Goal: Use online tool/utility: Utilize a website feature to perform a specific function

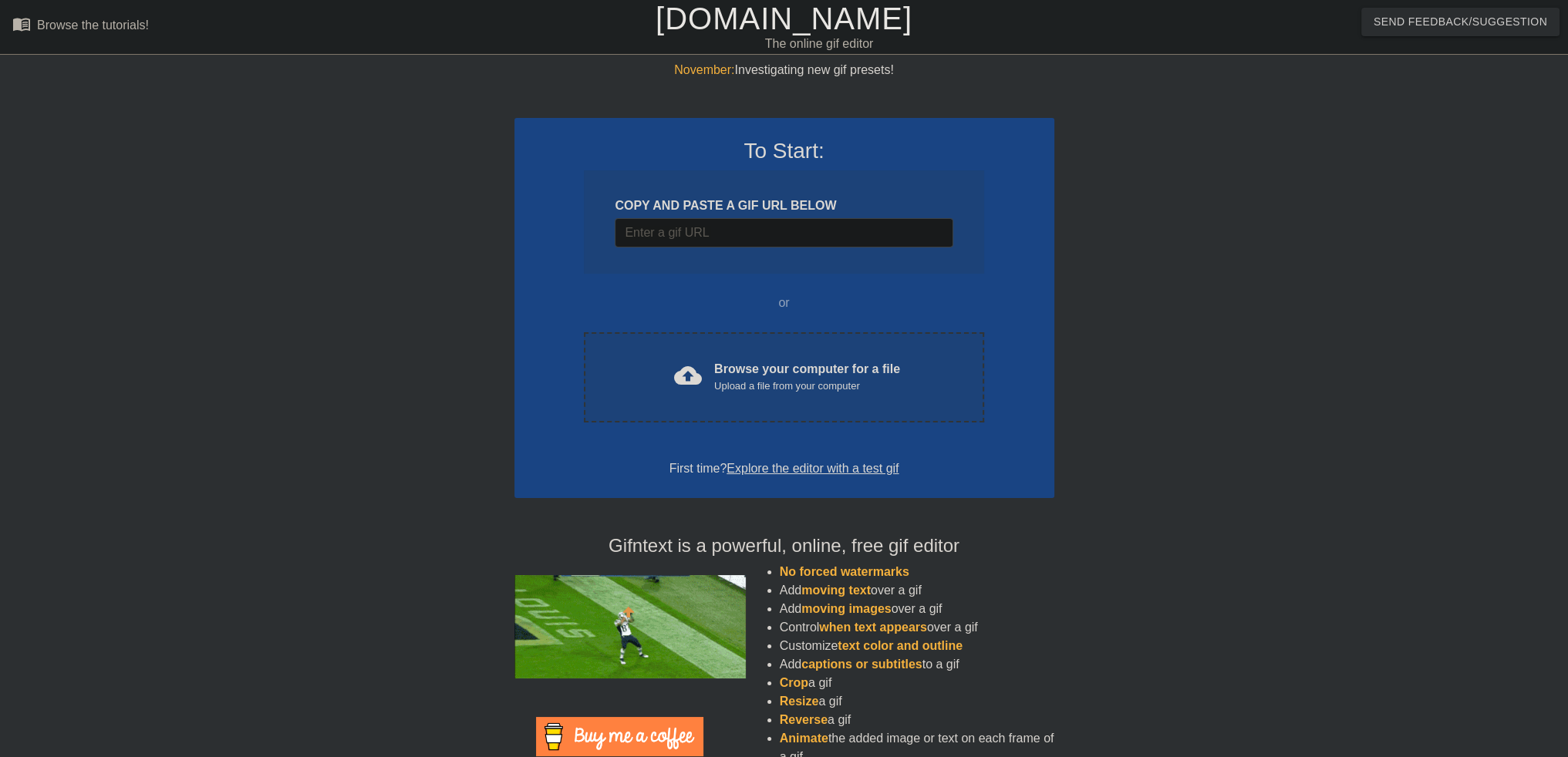
click at [1214, 226] on div at bounding box center [1188, 292] width 232 height 462
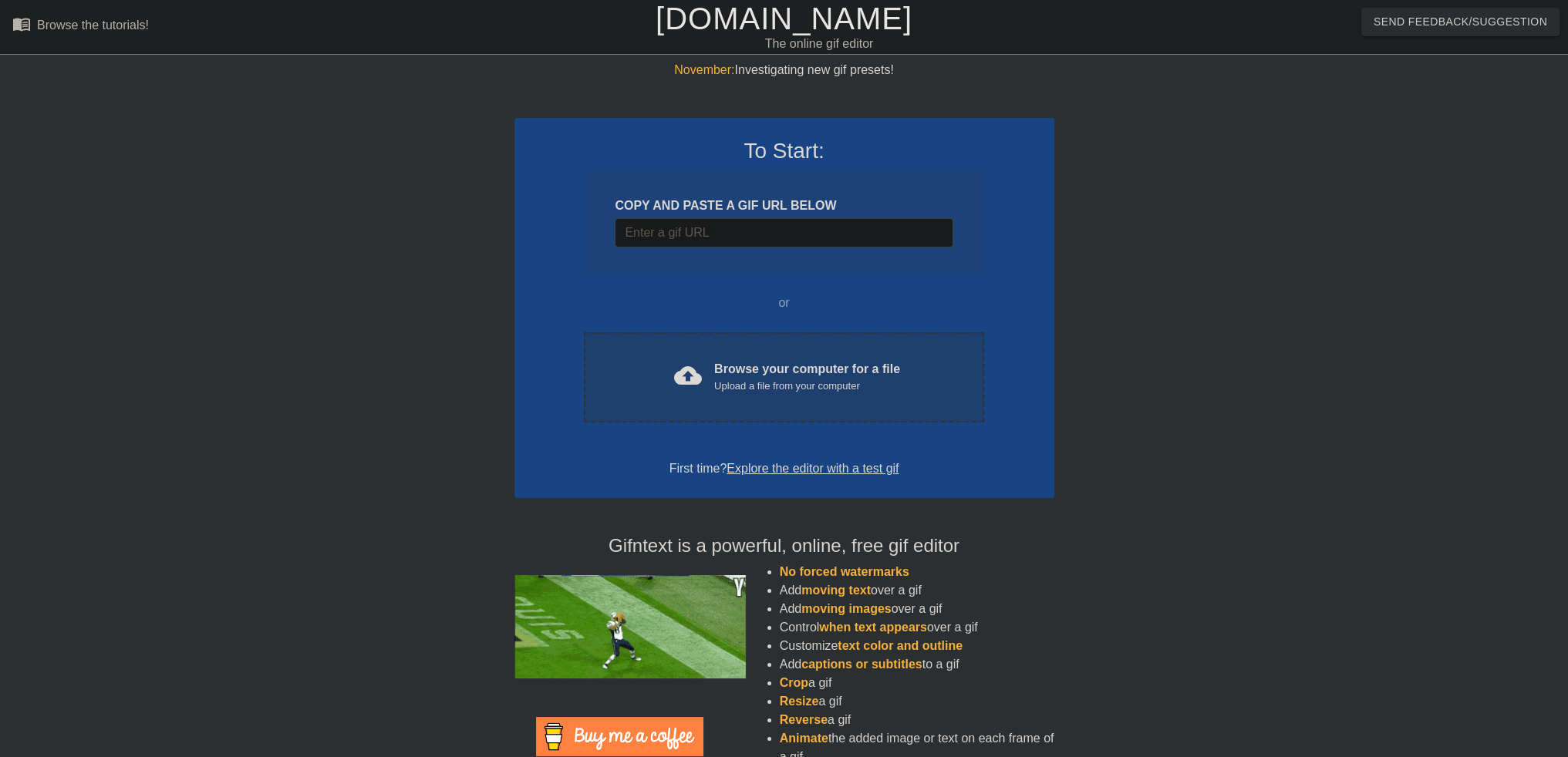
click at [819, 370] on div "Browse your computer for a file Upload a file from your computer" at bounding box center [807, 378] width 186 height 34
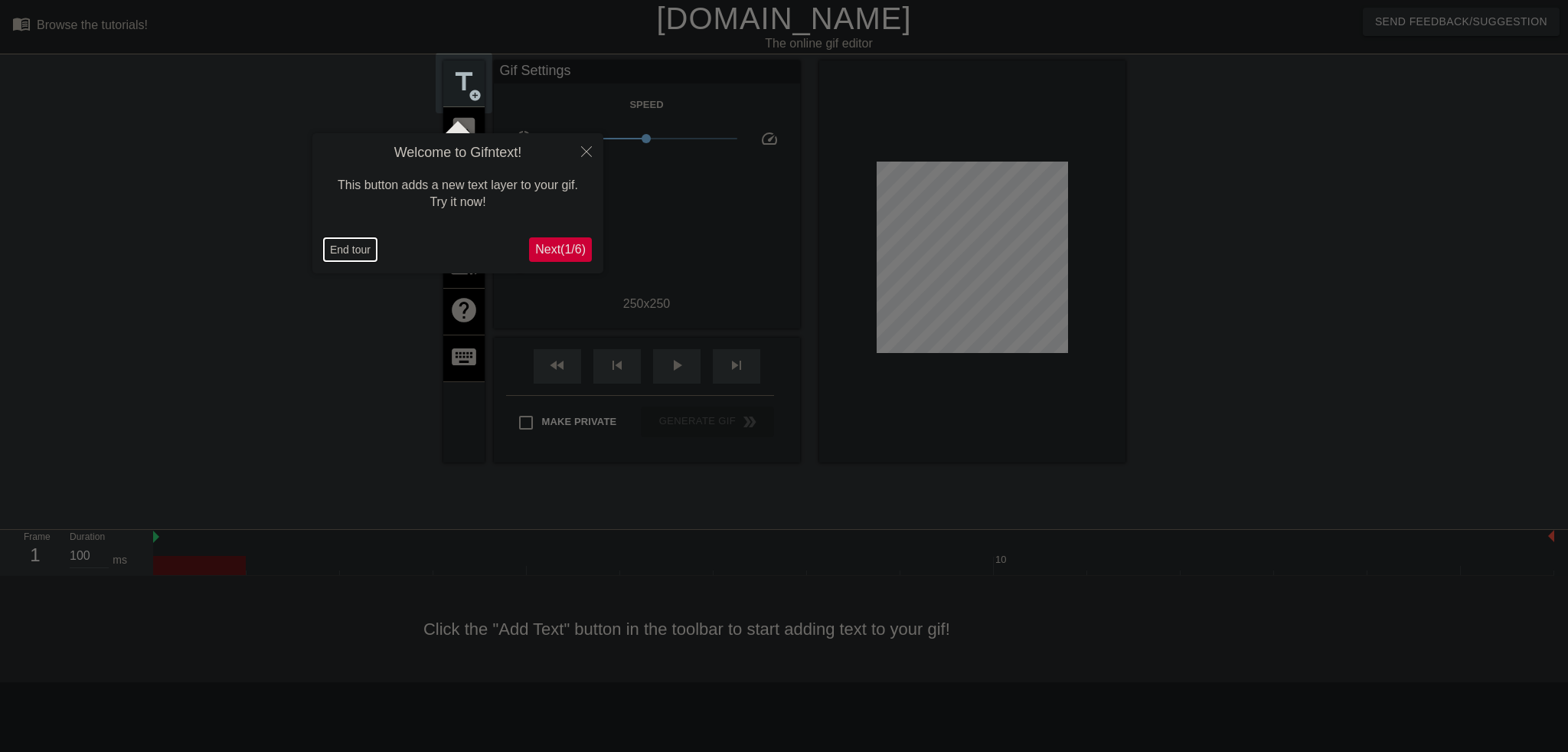
click at [362, 250] on button "End tour" at bounding box center [350, 250] width 53 height 23
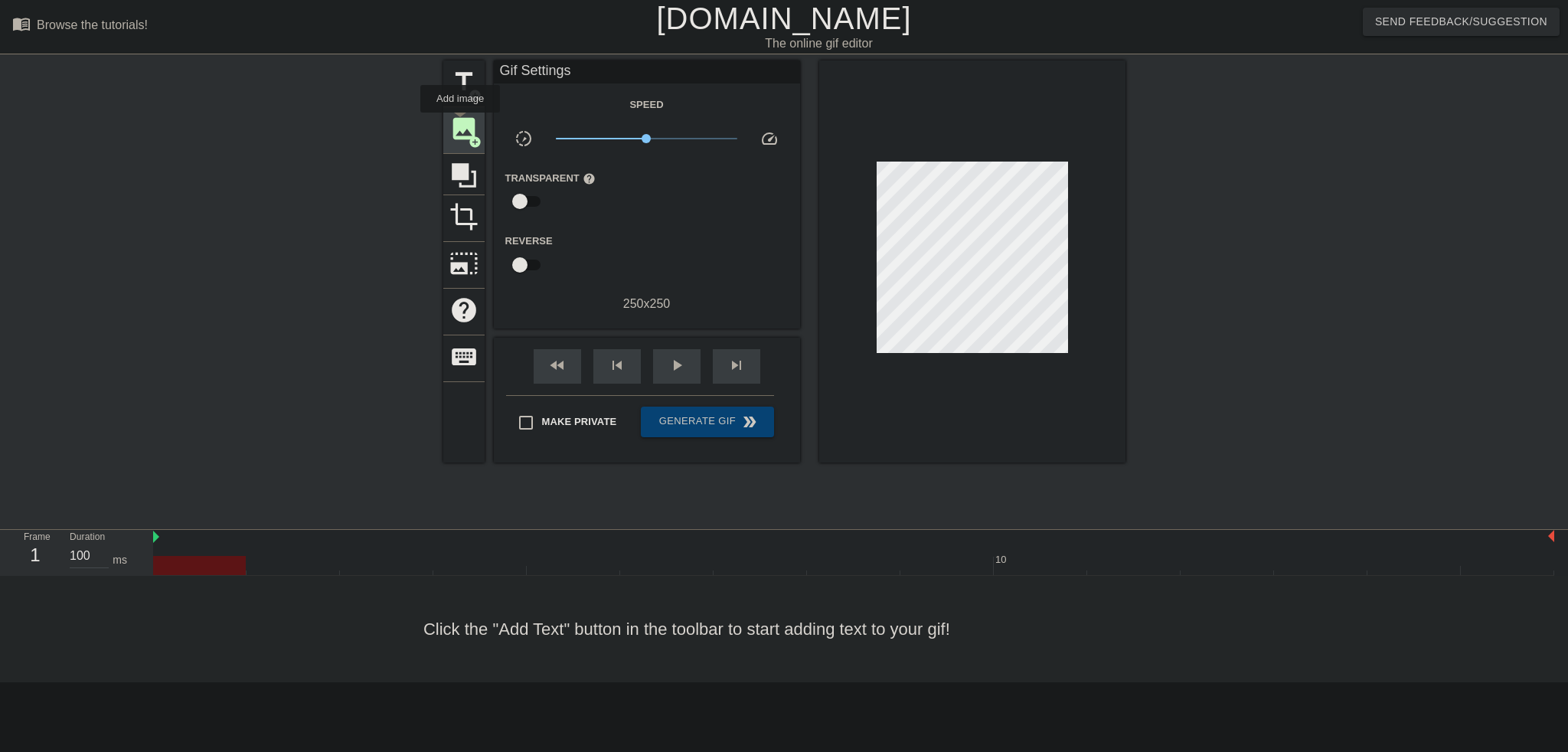
click at [460, 124] on span "image" at bounding box center [464, 128] width 30 height 30
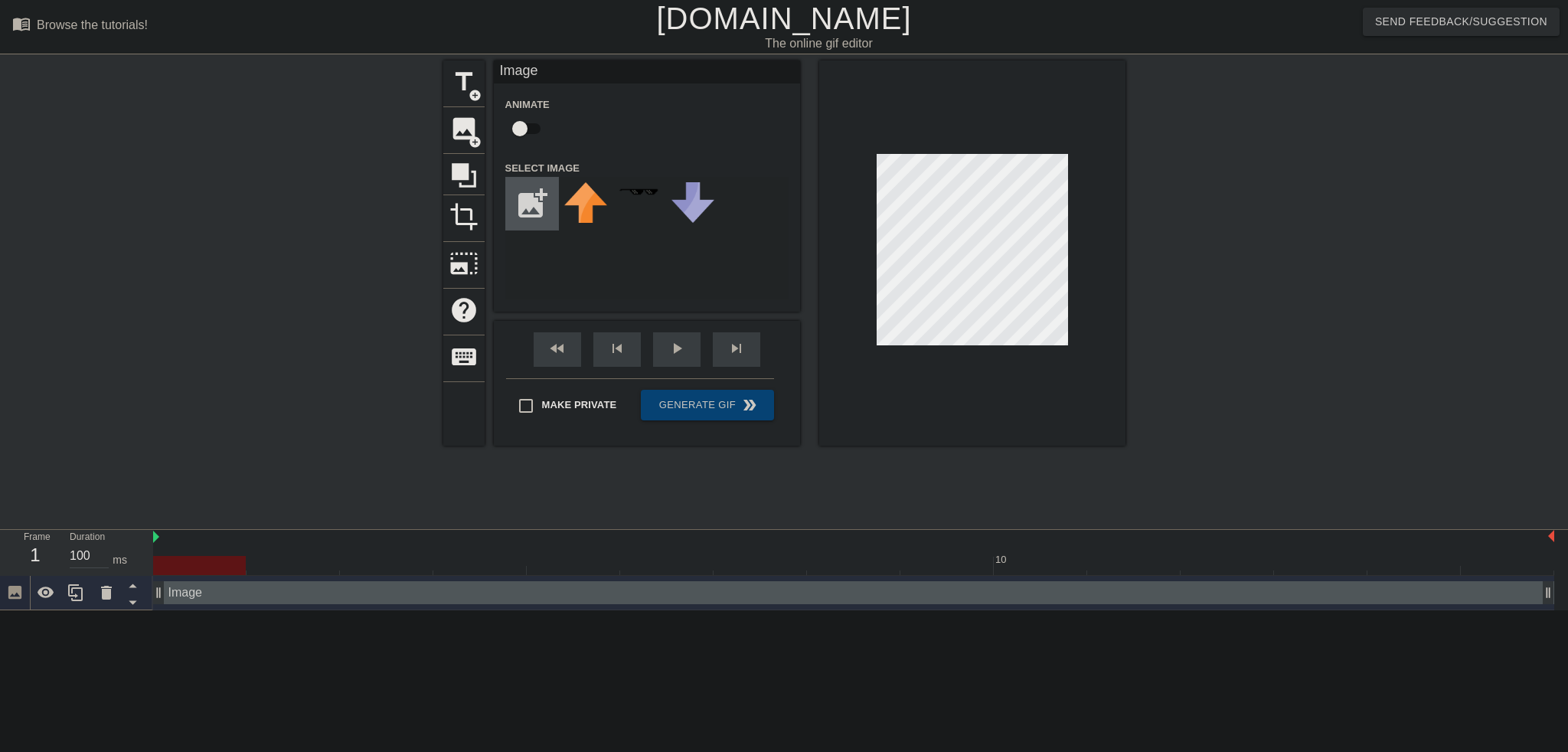
click at [516, 199] on input "file" at bounding box center [533, 204] width 52 height 52
type input "C:\fakepath\Clippy.webp"
click at [581, 209] on img at bounding box center [586, 202] width 43 height 39
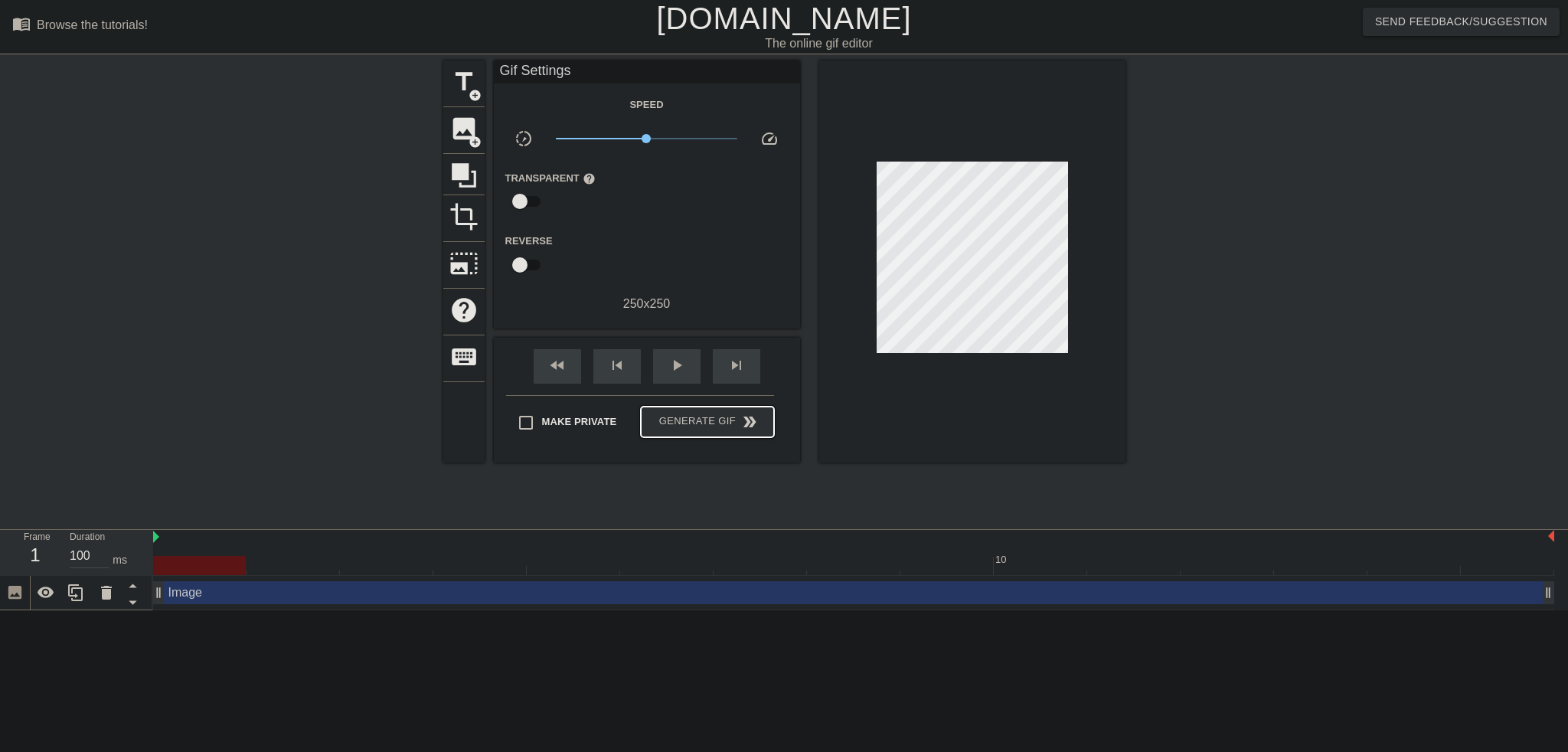
click at [687, 414] on span "Generate Gif double_arrow" at bounding box center [707, 422] width 120 height 19
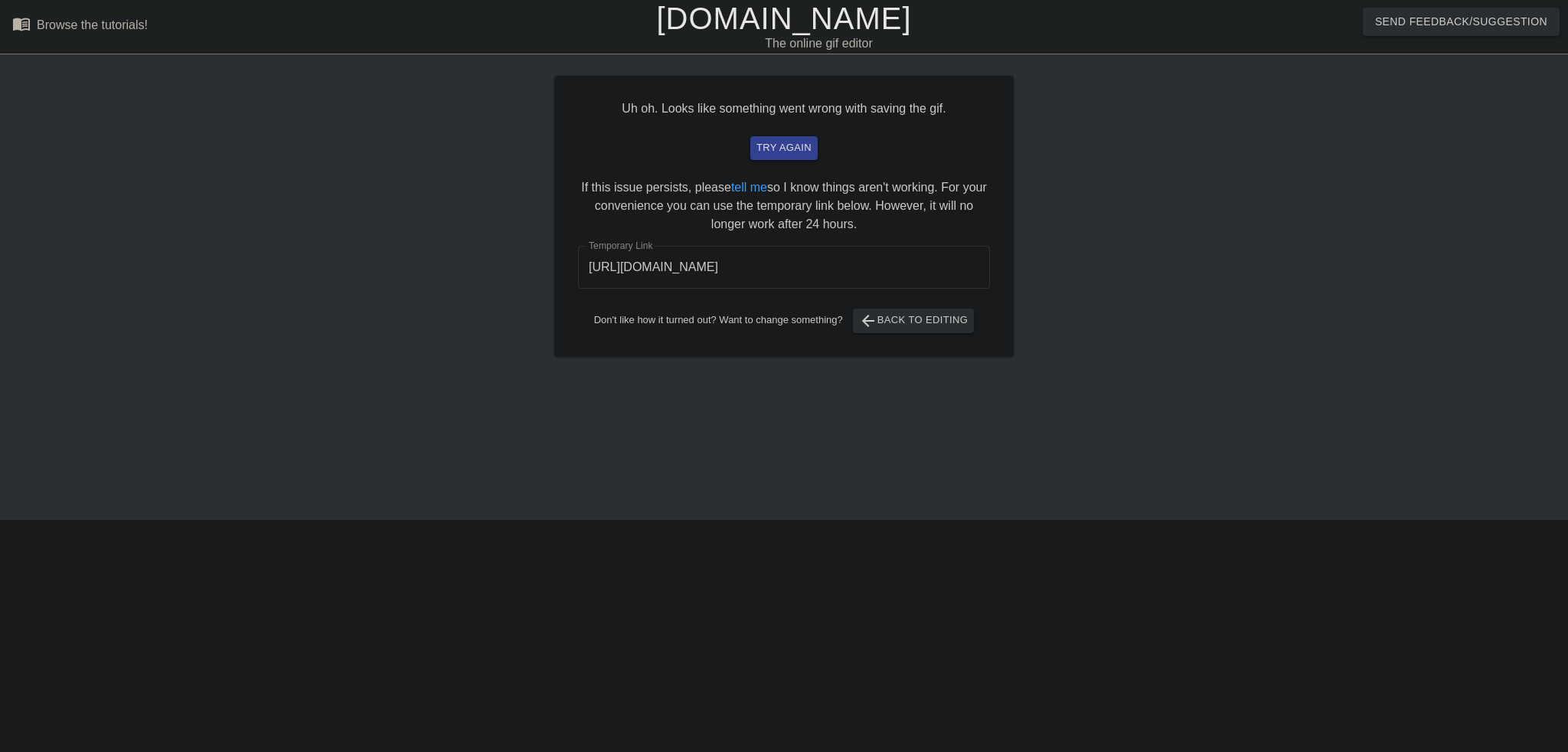
click at [800, 268] on input "[URL][DOMAIN_NAME]" at bounding box center [784, 268] width 412 height 43
